Goal: Find specific page/section: Find specific page/section

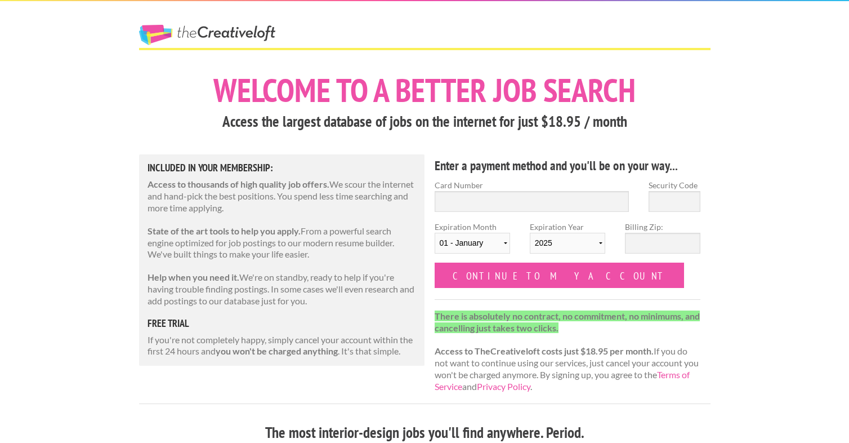
click at [197, 32] on link "The Creative Loft" at bounding box center [207, 35] width 136 height 20
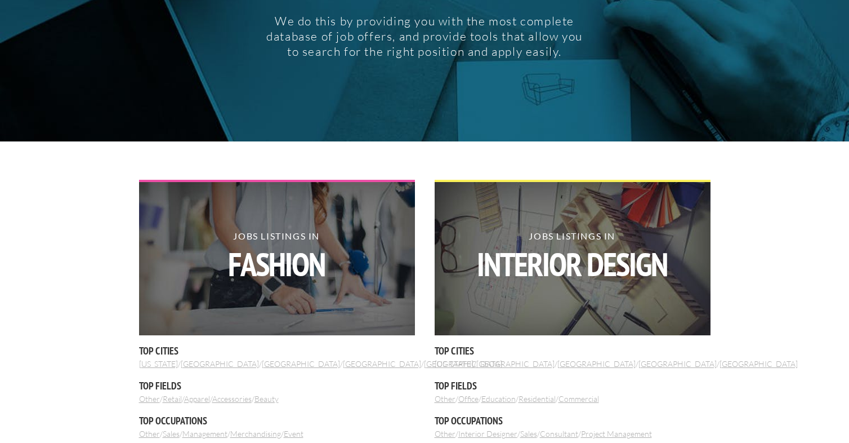
scroll to position [338, 0]
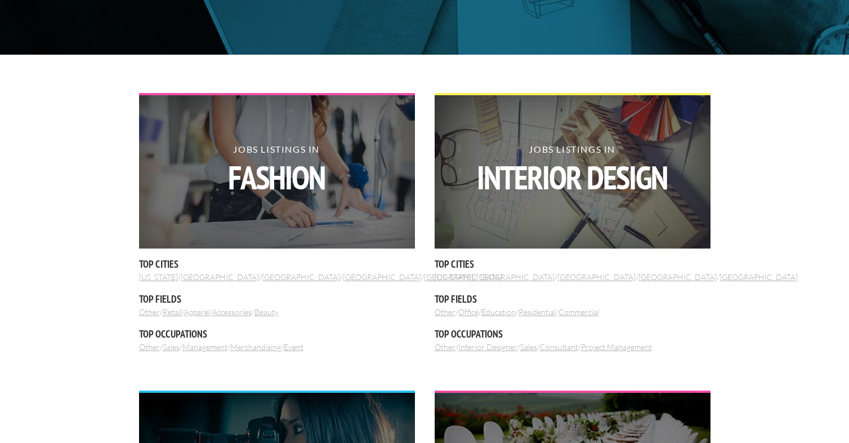
click at [720, 277] on link "[GEOGRAPHIC_DATA]" at bounding box center [759, 277] width 78 height 10
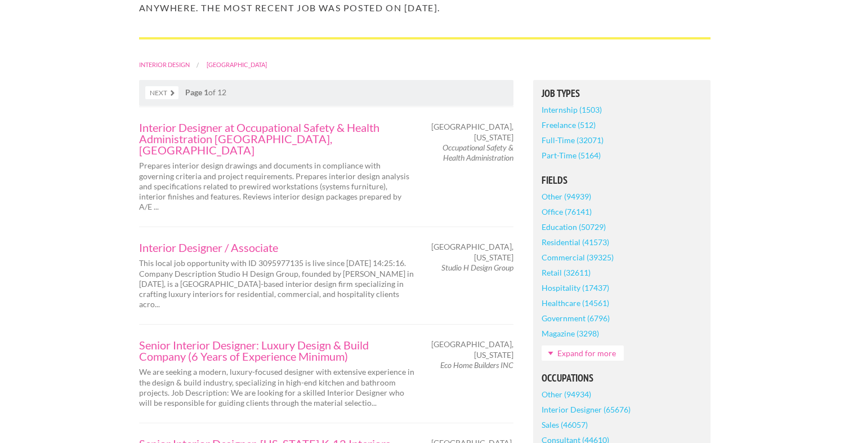
scroll to position [282, 0]
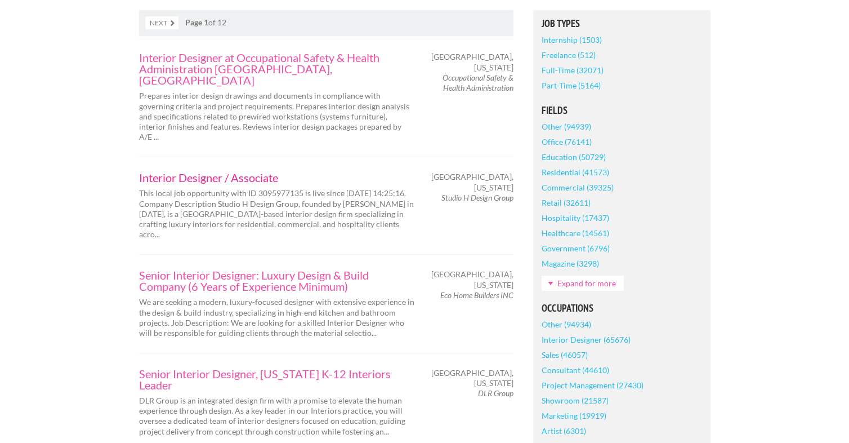
click at [184, 172] on link "Interior Designer / Associate" at bounding box center [277, 177] width 276 height 11
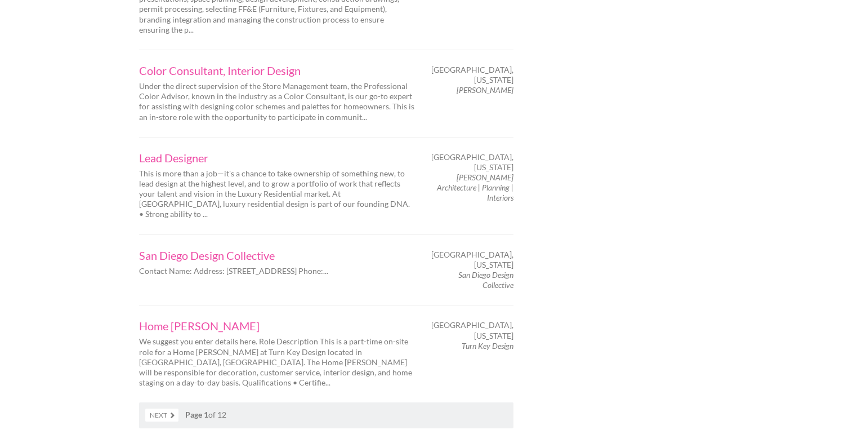
scroll to position [1802, 0]
click at [167, 408] on link "Next" at bounding box center [161, 414] width 33 height 13
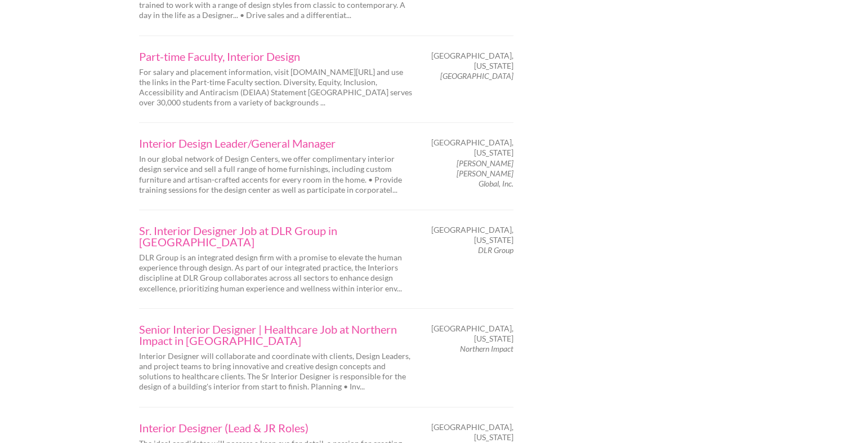
scroll to position [1577, 0]
